Goal: Use online tool/utility: Utilize a website feature to perform a specific function

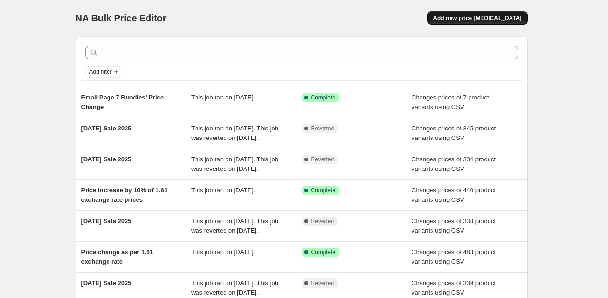
click at [491, 24] on button "Add new price [MEDICAL_DATA]" at bounding box center [477, 17] width 100 height 13
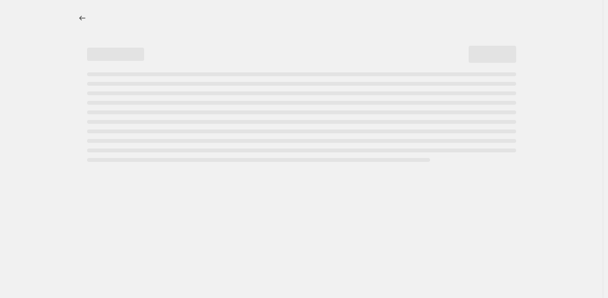
select select "percentage"
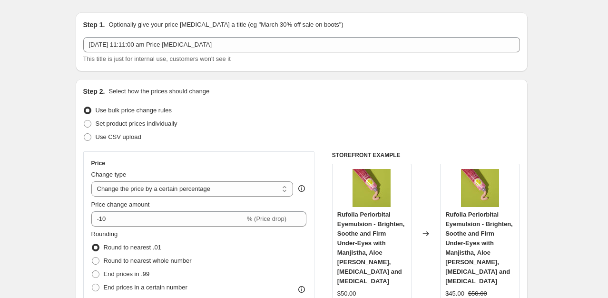
scroll to position [25, 0]
click at [97, 136] on label "Use CSV upload" at bounding box center [112, 135] width 58 height 13
click at [84, 133] on input "Use CSV upload" at bounding box center [84, 132] width 0 height 0
radio input "true"
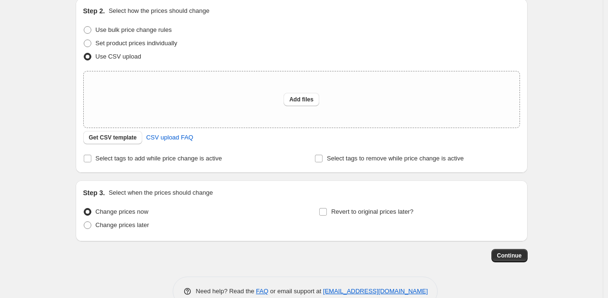
scroll to position [105, 0]
click at [108, 136] on span "Get CSV template" at bounding box center [113, 137] width 48 height 8
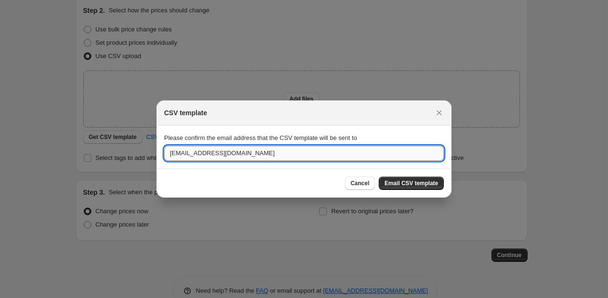
click at [188, 155] on input "[EMAIL_ADDRESS][DOMAIN_NAME]" at bounding box center [304, 153] width 280 height 15
type input "[EMAIL_ADDRESS][DOMAIN_NAME]"
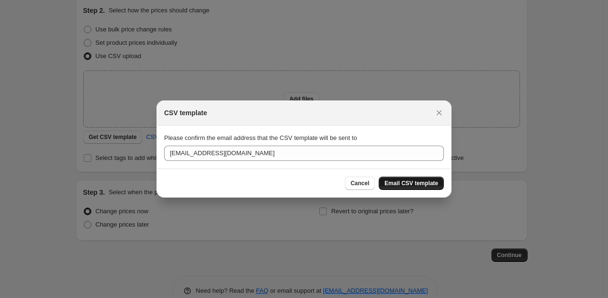
click at [408, 188] on button "Email CSV template" at bounding box center [411, 182] width 65 height 13
